Goal: Navigation & Orientation: Find specific page/section

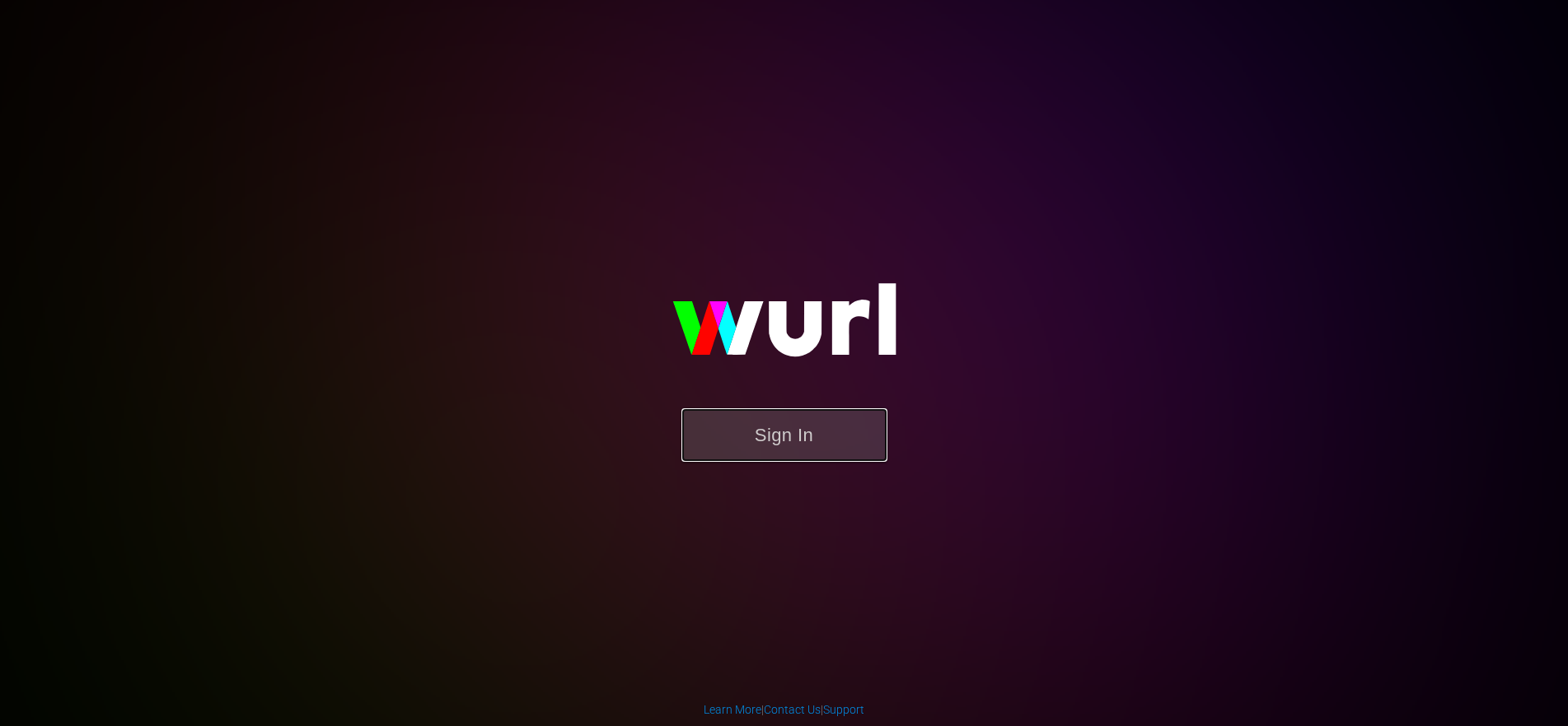
click at [830, 448] on button "Sign In" at bounding box center [785, 435] width 206 height 53
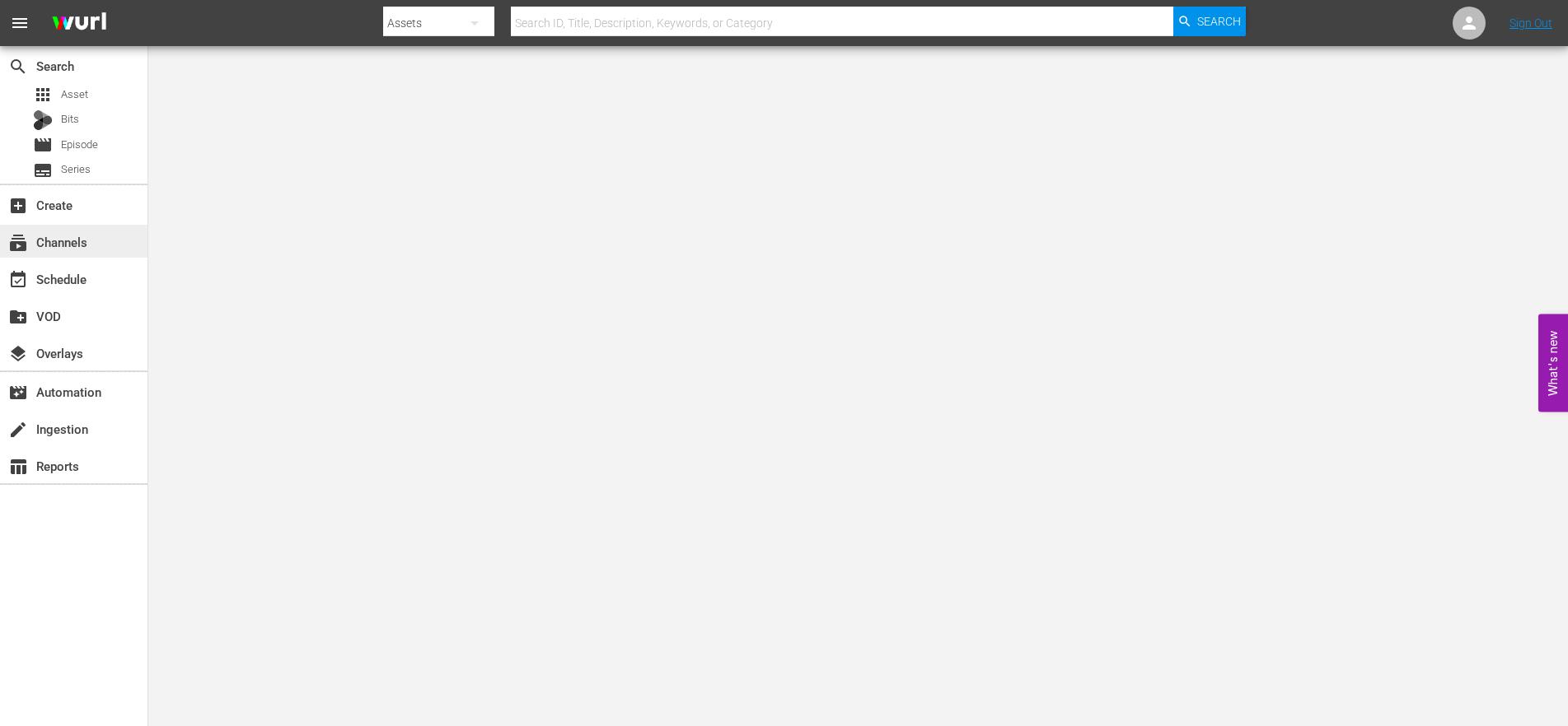
click at [113, 252] on div "subscriptions Channels" at bounding box center [74, 241] width 148 height 33
